Goal: Communication & Community: Answer question/provide support

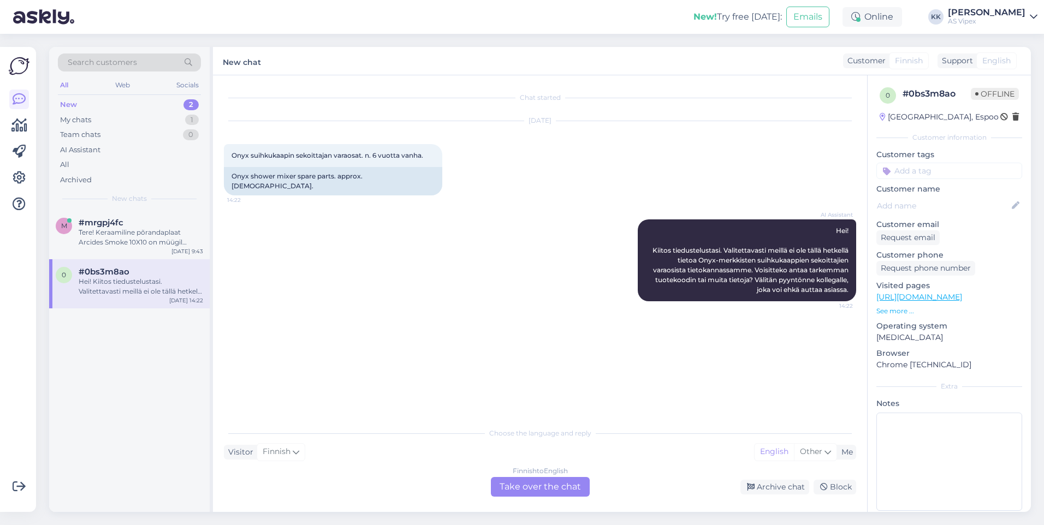
click at [138, 101] on div "New 2" at bounding box center [129, 104] width 143 height 15
click at [297, 297] on div "AI Assistant Hei! Kiitos tiedustelustasi. Valitettavasti meillä ei ole tällä he…" at bounding box center [540, 261] width 632 height 106
click at [87, 283] on div "Hei! Kiitos tiedustelustasi. Valitettavasti meillä ei ole tällä hetkellä tietoa…" at bounding box center [141, 287] width 125 height 20
click at [103, 248] on div "m #mrgpj4fc Tere! Keraamiline põrandaplaat [PERSON_NAME] Smoke 10X10 on müügil …" at bounding box center [129, 234] width 161 height 49
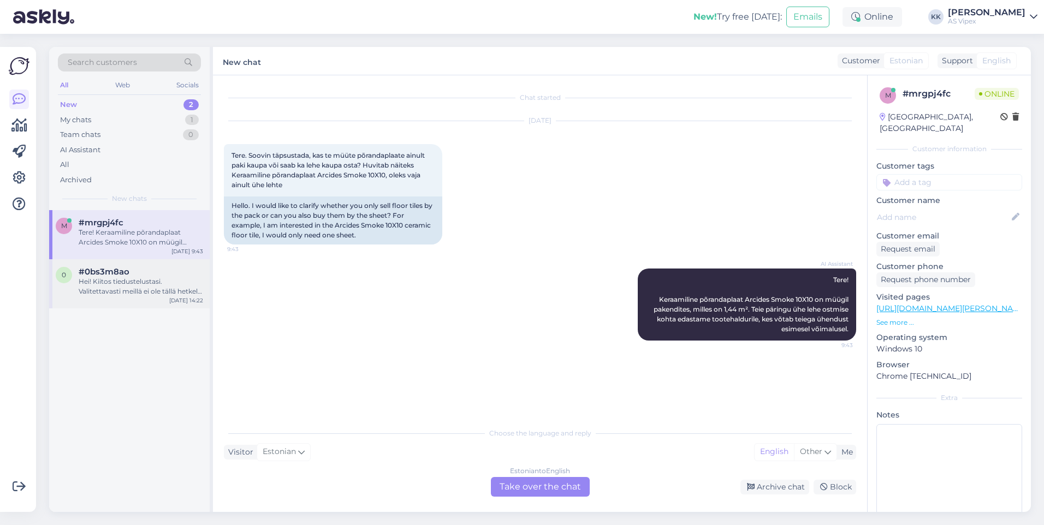
click at [163, 273] on div "#0bs3m8ao" at bounding box center [141, 272] width 125 height 10
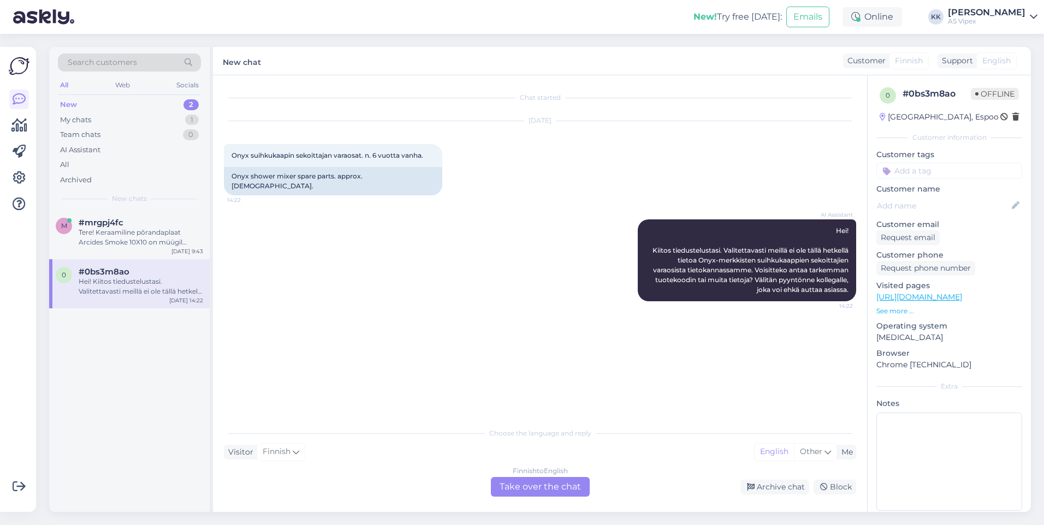
click at [564, 493] on div "Finnish to English Take over the chat" at bounding box center [540, 487] width 99 height 20
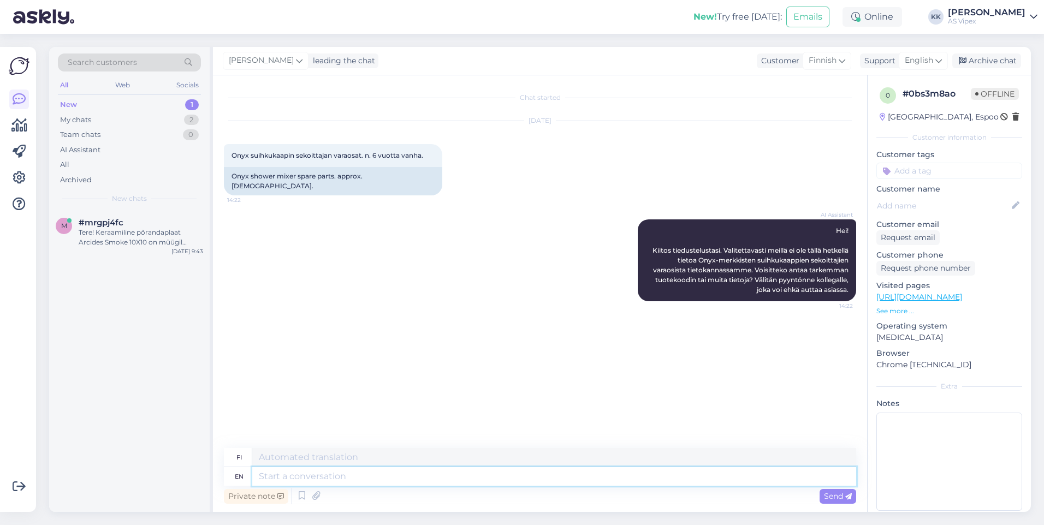
click at [505, 471] on textarea at bounding box center [554, 476] width 604 height 19
type textarea "We ha"
type textarea "Me"
type textarea "We have a"
type textarea "Meillä on"
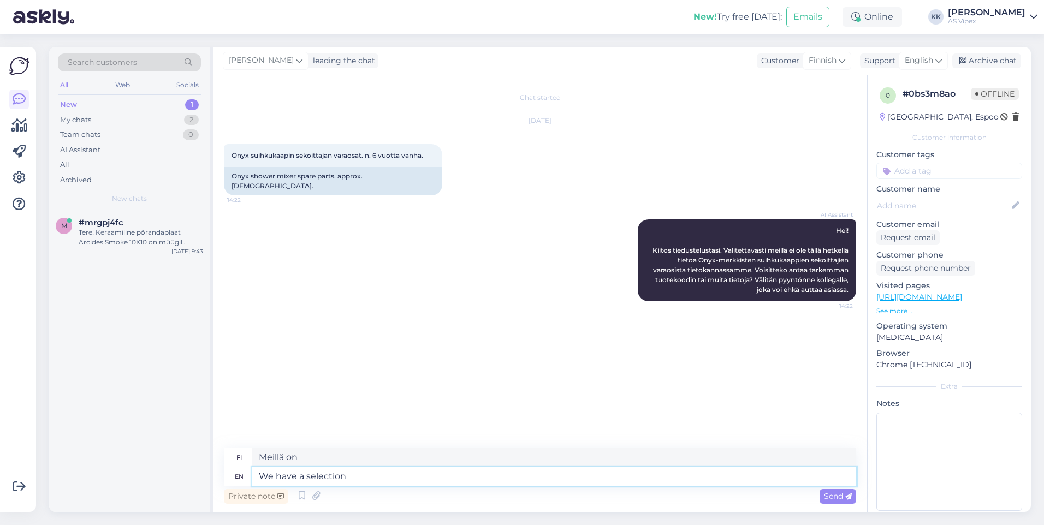
type textarea "We have a selection o"
type textarea "Meillä on valikoima"
type textarea "We have a selection of spare"
type textarea "Meillä on valikoima varaosia"
type textarea "We have a selection of spare parts in o"
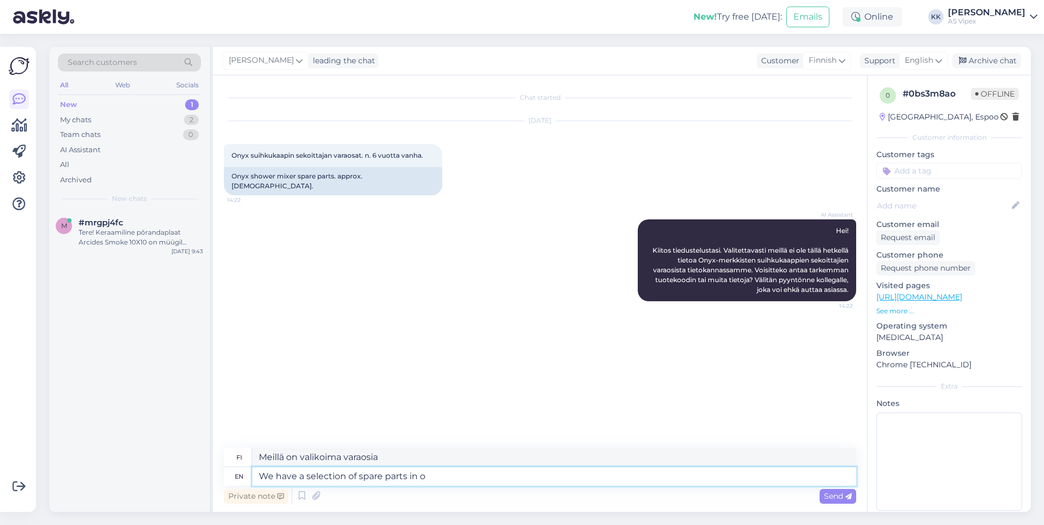
type textarea "Meillä on laaja valikoima varaosia"
type textarea "We have a selection of spare parts in our web"
type textarea "Meillä on laaja valikoima varaosia verkkokaupastamme"
type textarea "We have a selection of spare parts in our o"
type textarea "Meillä on laaja valikoima varaosia"
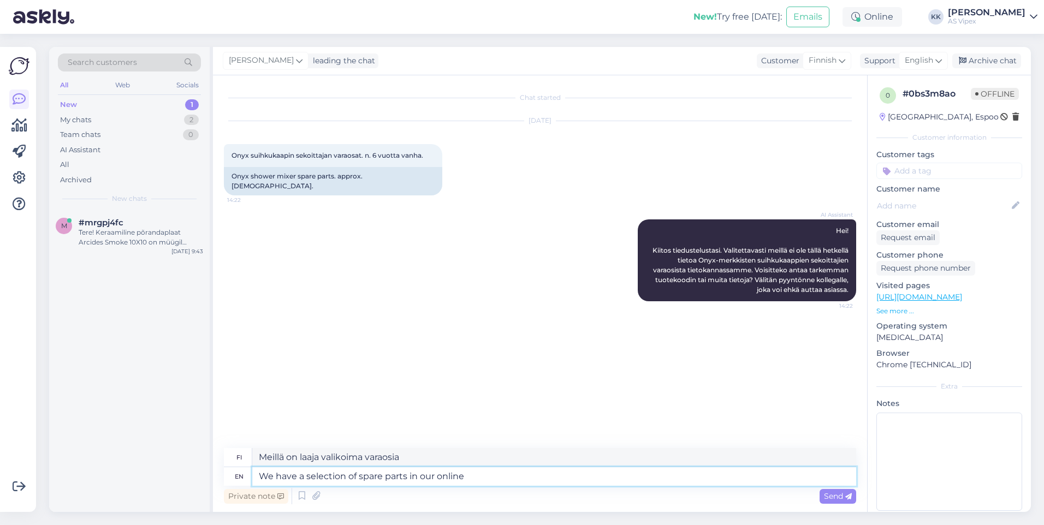
type textarea "We have a selection of spare parts in our online s"
type textarea "Meillä on laaja valikoima varaosia verkkokaupassamme"
type textarea "We have a selection of spare parts in our online store!"
type textarea "Verkkokaupastamme löytyy laaja valikoima varaosia!"
type textarea "We have a selection of spare parts in our online store!"
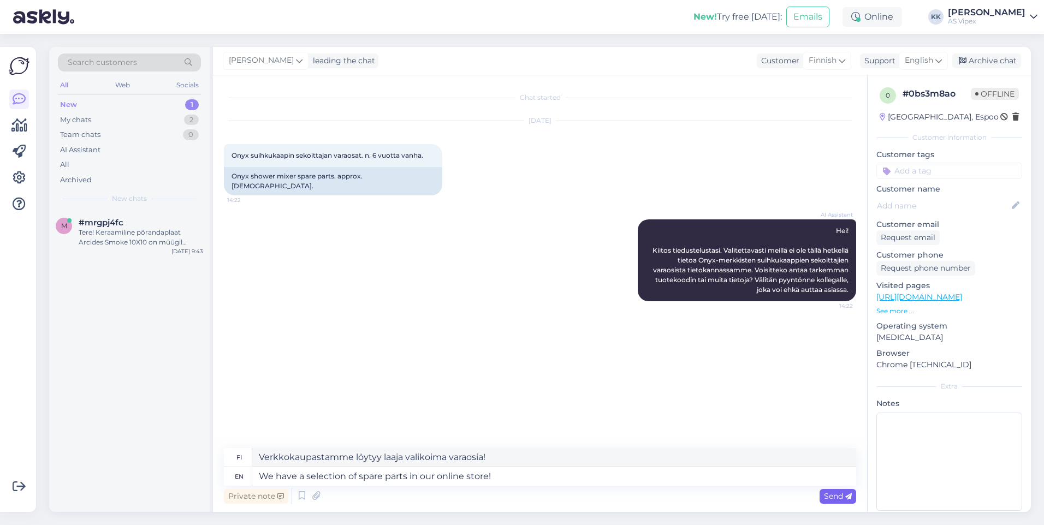
click at [845, 498] on icon at bounding box center [848, 497] width 7 height 7
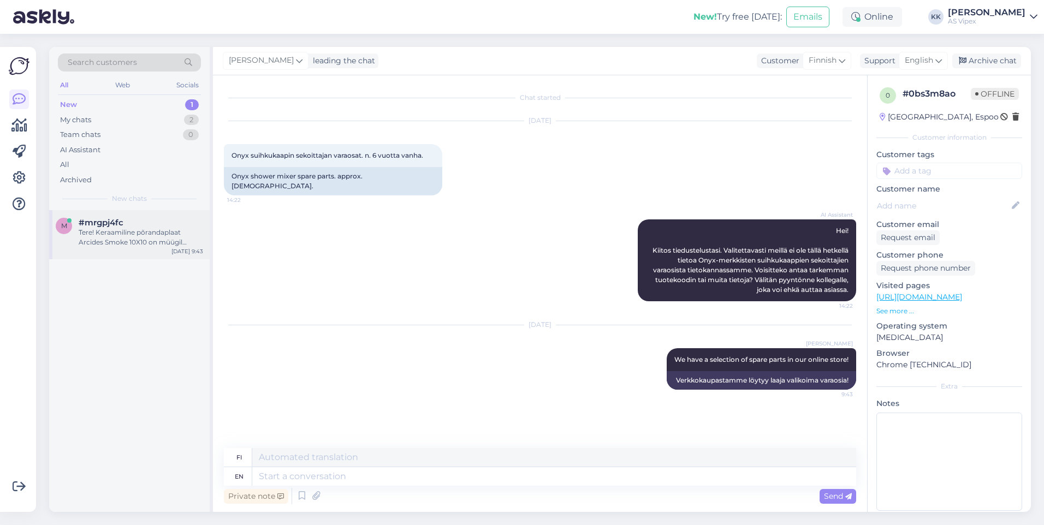
click at [144, 233] on div "Tere! Keraamiline põrandaplaat Arcides Smoke 10X10 on müügil pakendites, milles…" at bounding box center [141, 238] width 125 height 20
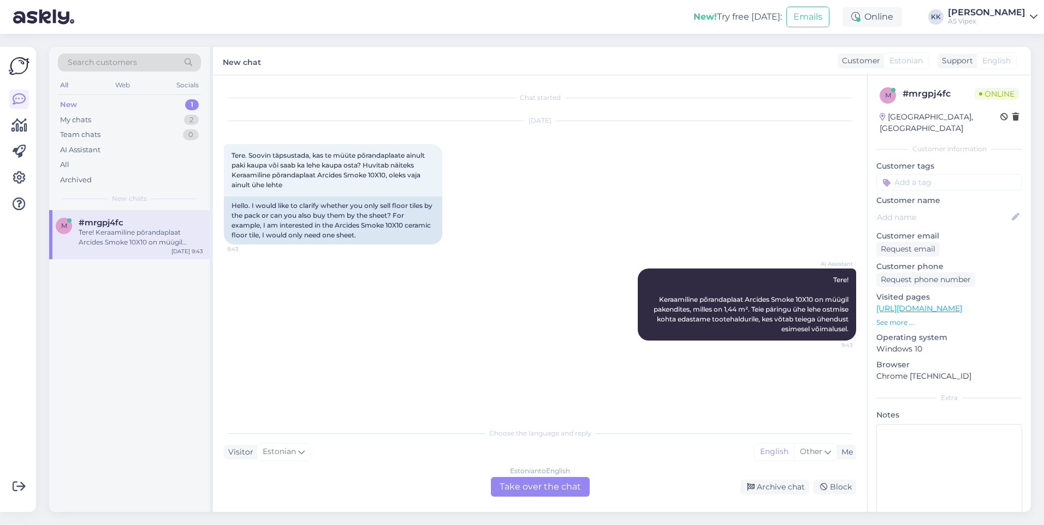
click at [518, 483] on div "Estonian to English Take over the chat" at bounding box center [540, 487] width 99 height 20
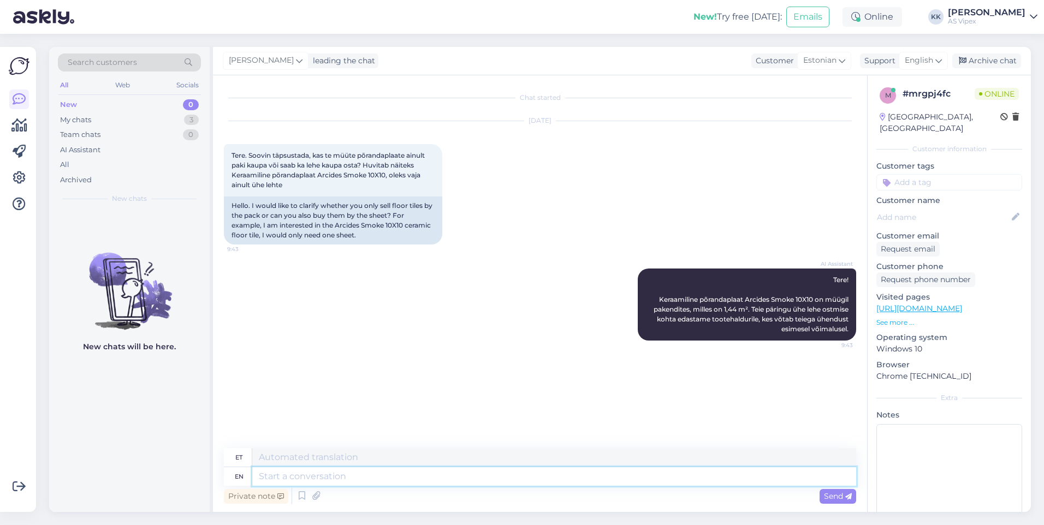
click at [518, 483] on textarea at bounding box center [554, 476] width 604 height 19
click at [919, 46] on div "Search customers All Web Socials New 0 My chats 3 Team chats 0 AI Assistant All…" at bounding box center [544, 279] width 1002 height 491
click at [922, 55] on span "English" at bounding box center [919, 61] width 28 height 12
click at [658, 479] on textarea at bounding box center [554, 476] width 604 height 19
type textarea "Hello!"
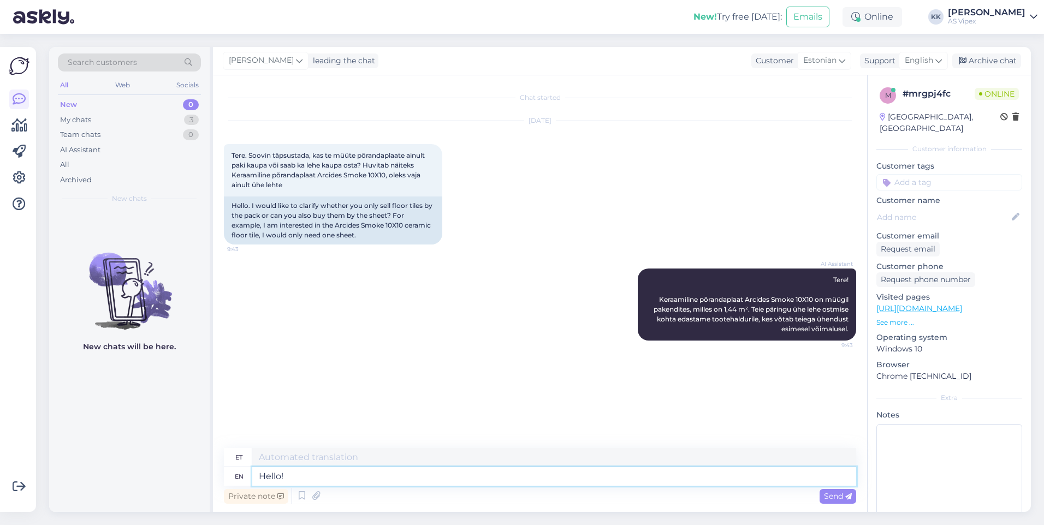
type textarea "Tere!"
type textarea "Hello! Unfortunately w"
type textarea "Tere! Kahjuks"
type textarea "Hello! Unfortunately we on"
type textarea "Tere! Kahjuks me"
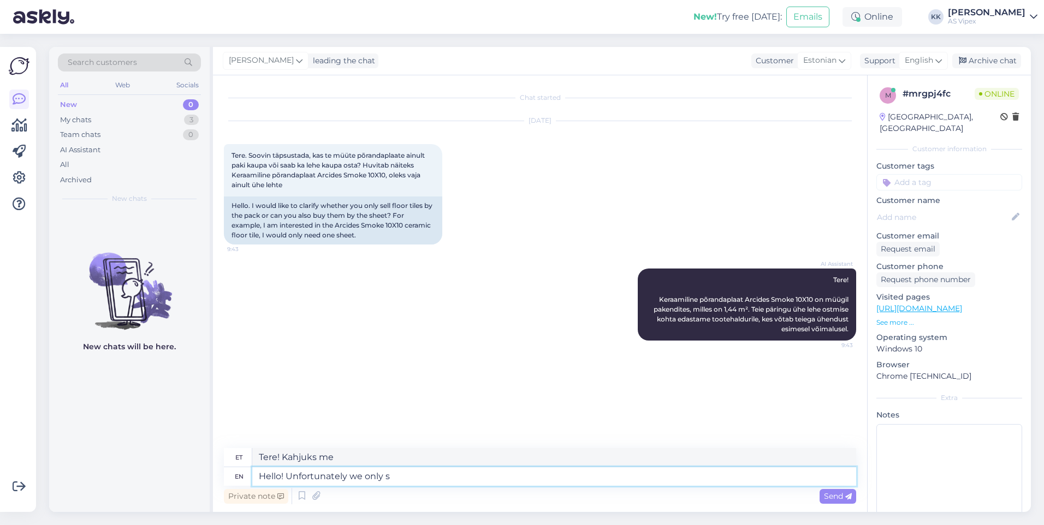
type textarea "Hello! Unfortunately we only se"
type textarea "Tere! Kahjuks me ainult"
type textarea "Hello! Unfortunately we only sell th"
type textarea "Tere! Kahjuks müüme ainult"
type textarea "Hello! Unfortunately we only sell these"
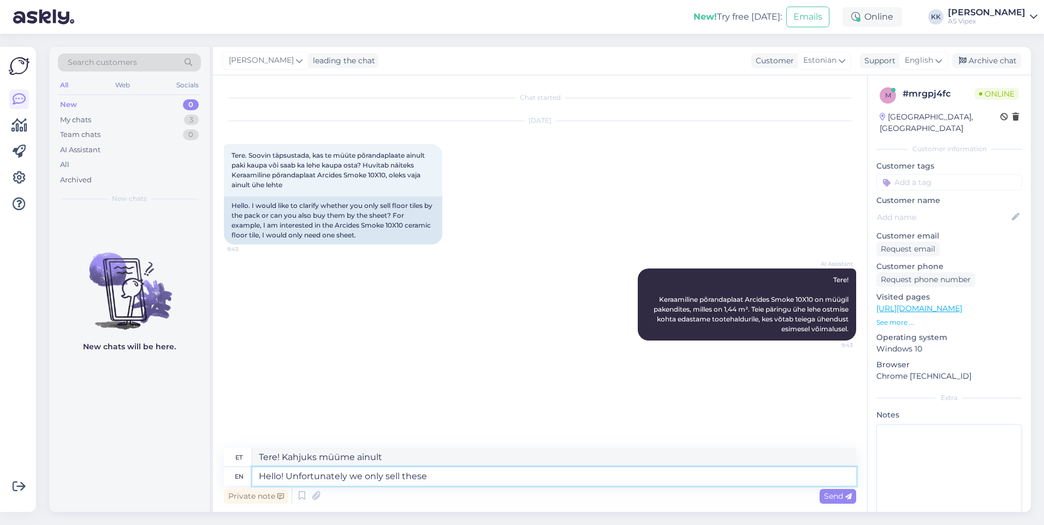
type textarea "Tere! Kahjuks müüme ainult neid"
type textarea "Hello! Unfortunately we only sell these tiles i"
type textarea "Tere! Kahjuks müüme ainult neid plaate"
type textarea "Hello! Unfortunately we only sell these tiles in t"
type textarea "Tere! Kahjuks müüme neid plaate ainult"
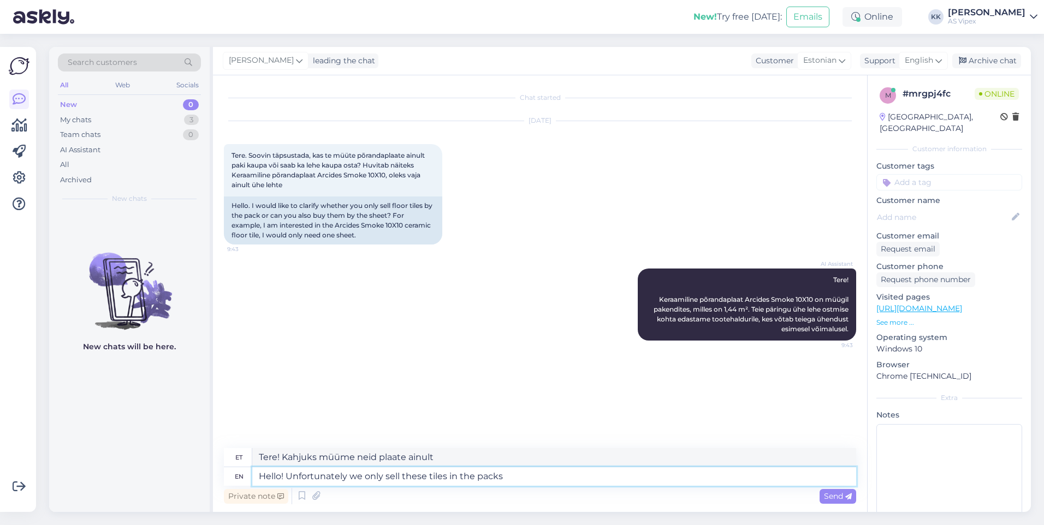
type textarea "Hello! Unfortunately we only sell these tiles in the packs t"
type textarea "Tere! Kahjuks müüme neid plaate ainult pakkides."
type textarea "Hello! Unfortunately we only sell these tiles in the packs they"
type textarea "Tere! Kahjuks müüme neid plaate ainult nendes pakkides, mis nad on."
type textarea "Hello! Unfortunately we only sell these tiles in the packs they come i"
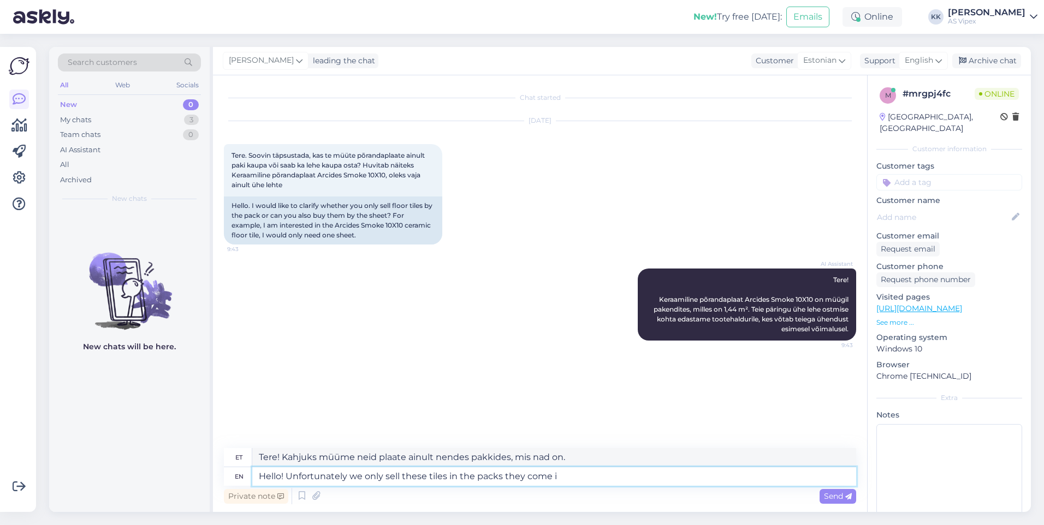
type textarea "Tere! Kahjuks müüme neid plaate ainult pakendites, mis nad tulevad."
type textarea "Hello! Unfortunately we only sell these tiles in the packs they come in"
type textarea "Tere! Kahjuks müüme neid plaate ainult pakendites, milles nad tulevad."
type textarea "Hello! Unfortunately we only sell these tiles in the packs they come in."
type textarea "Tere! Kahjuks müüme neid plaate ainult pakendites, milles nad tarnitakse."
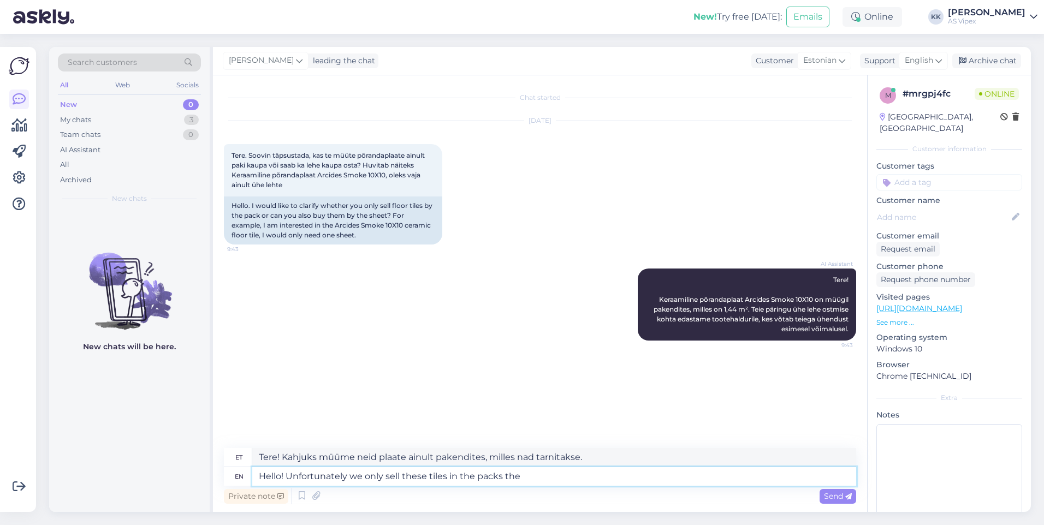
type textarea "Hello! Unfortunately we only sell these tiles in the packs th"
type textarea "Tere! Kahjuks müüme neid plaate ainult nendes pakkides, mis nad on."
type textarea "Hello! Unfortunately we only sell these tiles in the packs"
type textarea "Tere! Kahjuks müüme neid plaate ainult pakkides."
type textarea "Hello! Unfortunately we only sell these tiles in the packs."
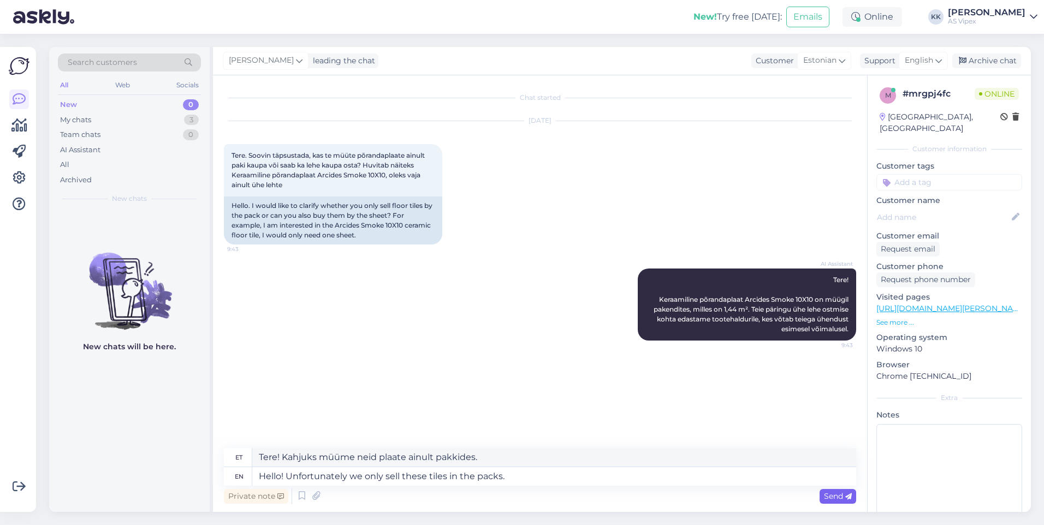
click at [831, 495] on span "Send" at bounding box center [838, 496] width 28 height 10
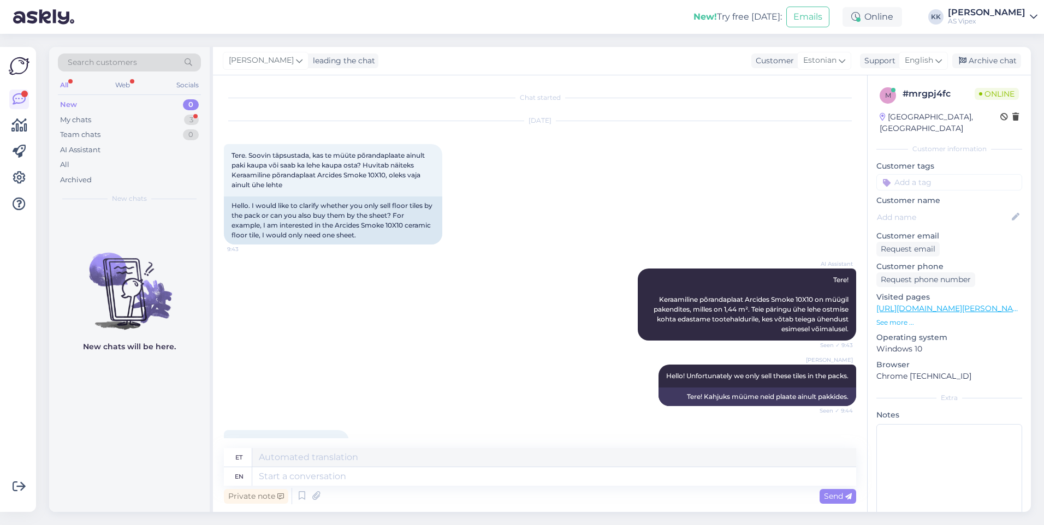
scroll to position [45, 0]
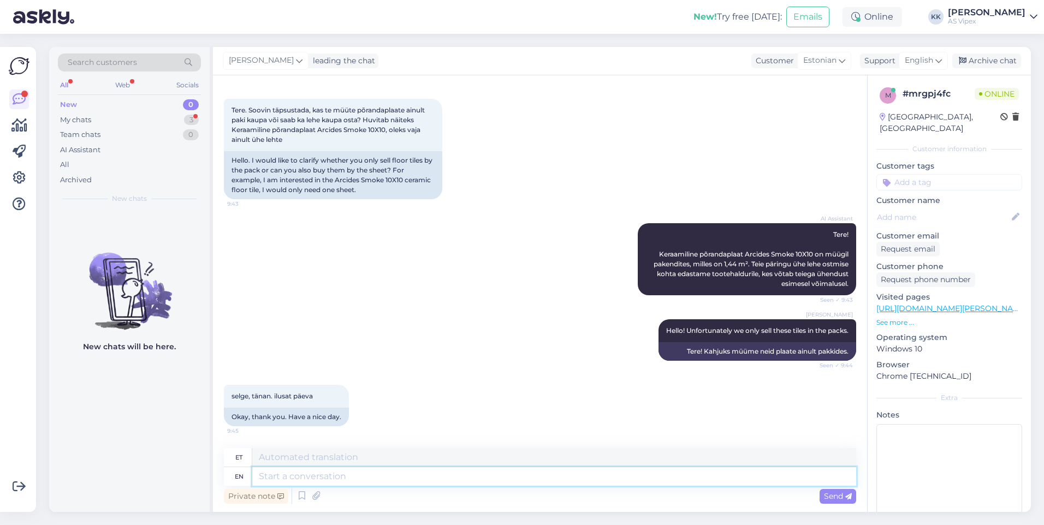
click at [448, 480] on textarea at bounding box center [554, 476] width 604 height 19
type textarea "T"
type textarea "A"
type textarea "Y"
type textarea "Have a n"
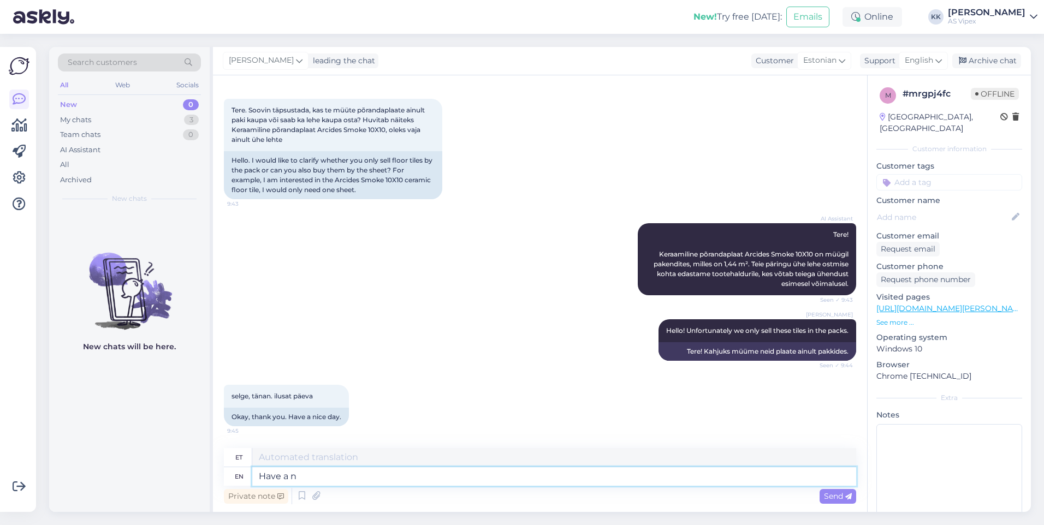
type textarea "On"
type textarea "Have a ni"
type textarea "Kas teil on"
type textarea "Have a nice"
type textarea "Ilusat aega"
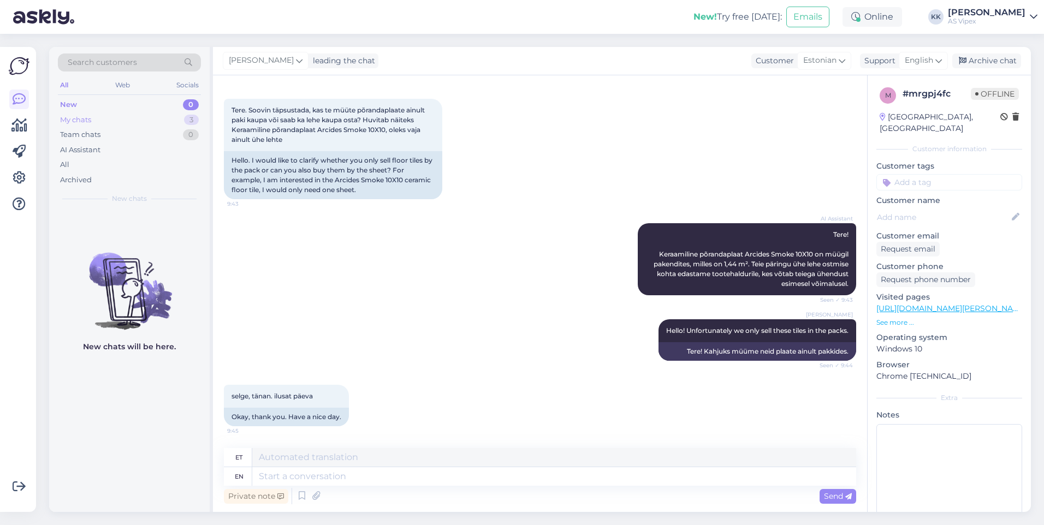
click at [111, 122] on div "My chats 3" at bounding box center [129, 119] width 143 height 15
